Goal: Task Accomplishment & Management: Manage account settings

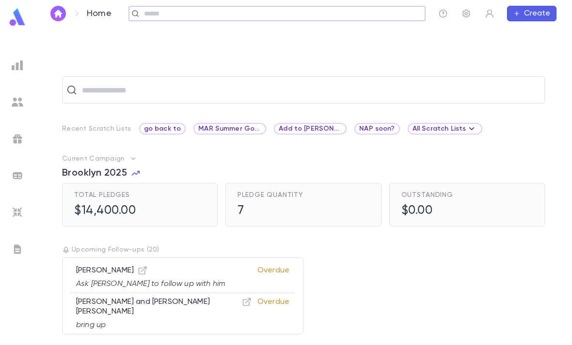
scroll to position [31, 0]
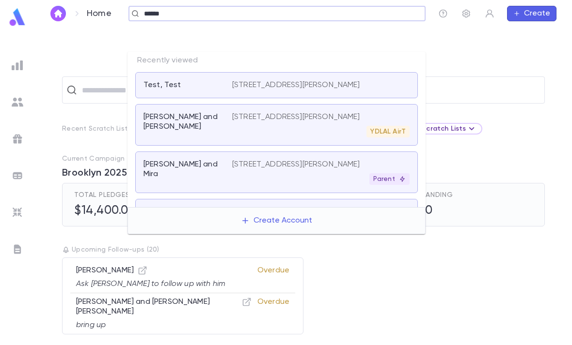
type input "*******"
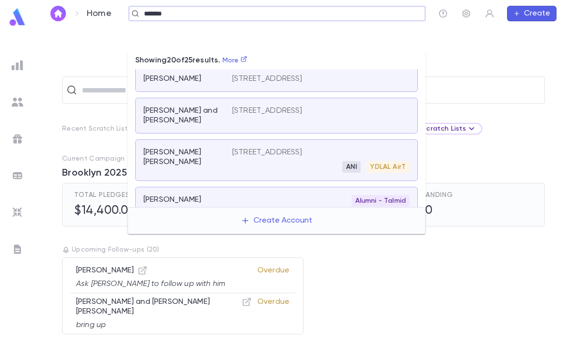
scroll to position [54, 0]
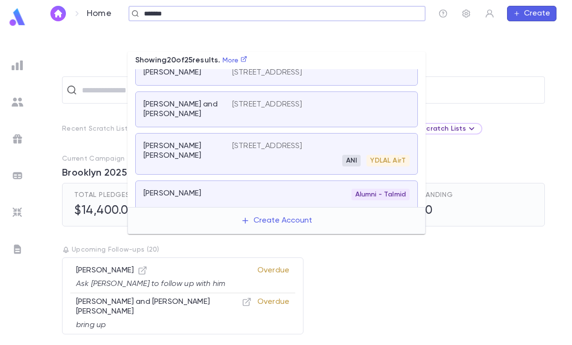
click at [184, 141] on div "[PERSON_NAME] [PERSON_NAME]" at bounding box center [187, 153] width 89 height 25
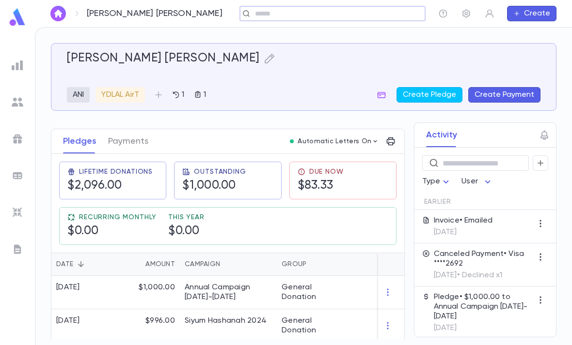
scroll to position [125, 0]
click at [278, 277] on div "General Donation" at bounding box center [313, 293] width 73 height 33
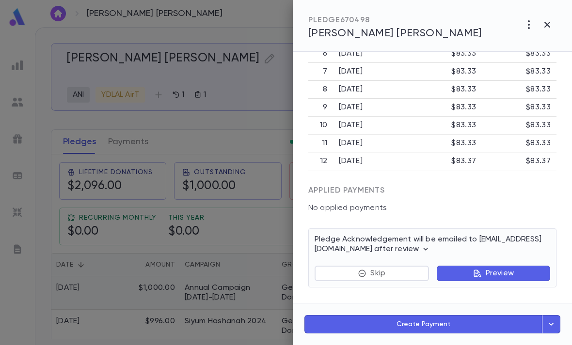
scroll to position [0, 0]
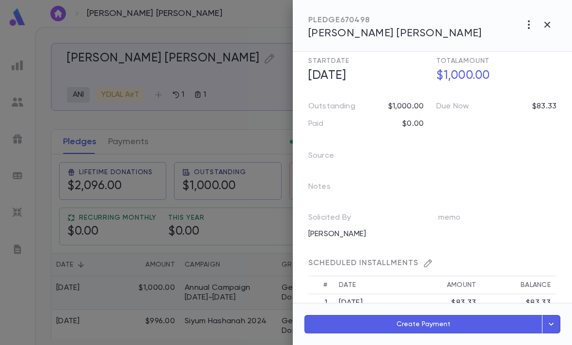
click at [232, 267] on div at bounding box center [286, 172] width 572 height 345
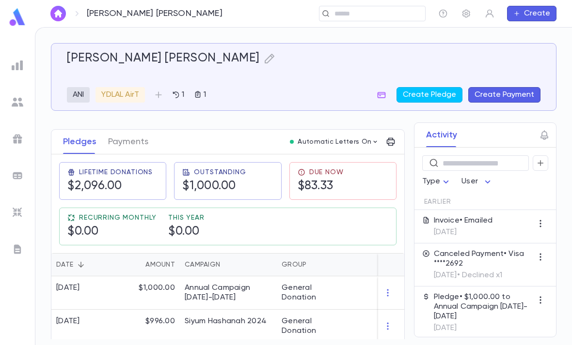
scroll to position [3, 0]
click at [223, 289] on div "Annual Campaign [DATE]-[DATE]" at bounding box center [228, 292] width 87 height 19
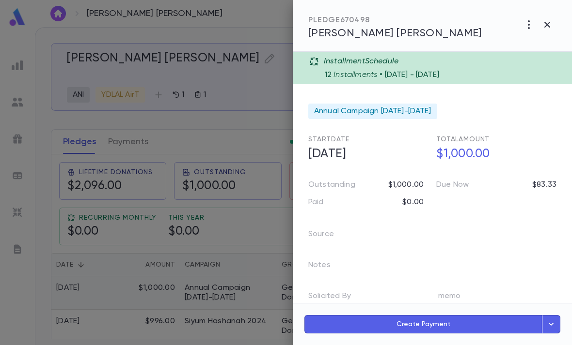
click at [523, 28] on icon "button" at bounding box center [529, 25] width 12 height 12
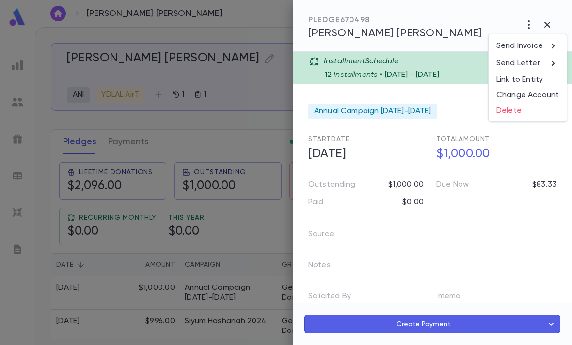
click at [533, 45] on p "Send Invoice" at bounding box center [519, 46] width 46 height 10
click at [553, 45] on li "Email" at bounding box center [547, 46] width 34 height 17
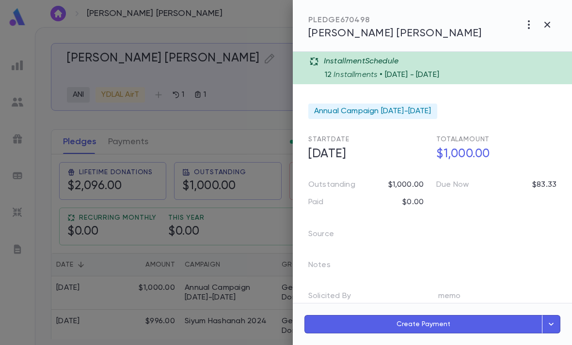
click at [229, 250] on div at bounding box center [286, 172] width 572 height 345
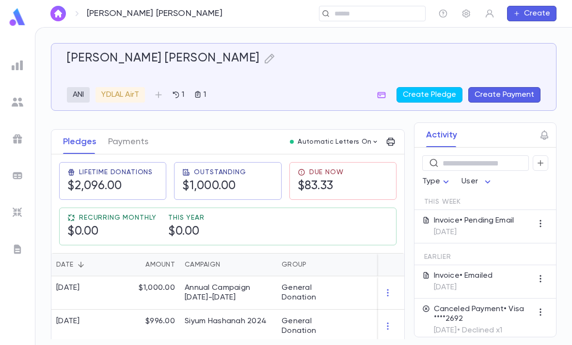
click at [503, 216] on p "Invoice • Pending Email" at bounding box center [473, 221] width 80 height 10
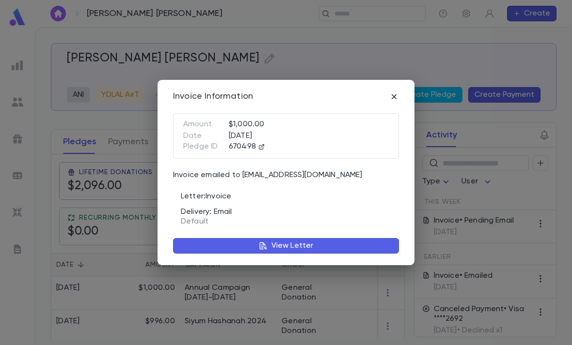
click at [312, 244] on button "View Letter" at bounding box center [286, 245] width 226 height 15
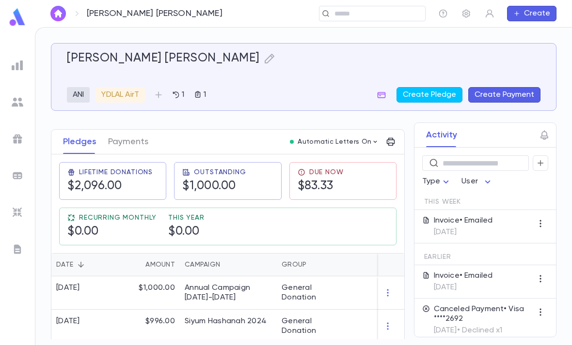
scroll to position [0, 0]
click at [485, 223] on p "Invoice • Emailed" at bounding box center [462, 221] width 59 height 10
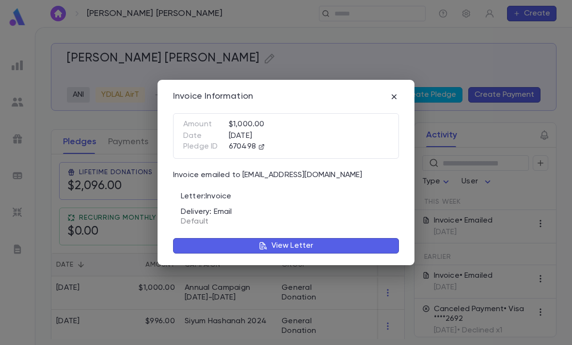
click at [287, 247] on p "View Letter" at bounding box center [292, 246] width 42 height 10
